Goal: Task Accomplishment & Management: Complete application form

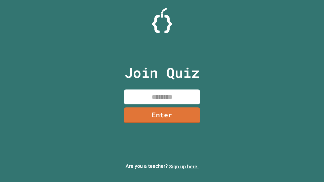
click at [184, 167] on link "Sign up here." at bounding box center [184, 167] width 30 height 6
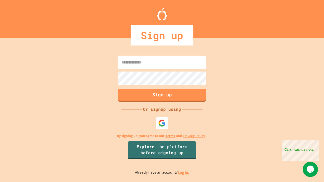
click at [184, 172] on link "Log in." at bounding box center [183, 172] width 12 height 5
